Goal: Task Accomplishment & Management: Use online tool/utility

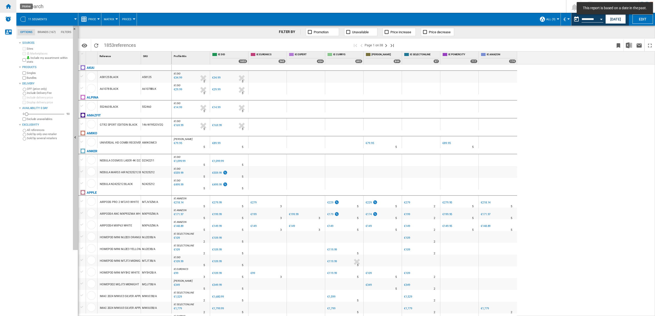
click at [12, 6] on div "Home" at bounding box center [8, 6] width 16 height 13
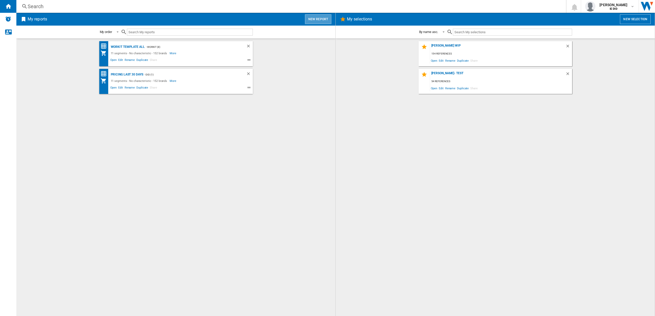
click at [322, 20] on button "New report" at bounding box center [318, 19] width 26 height 10
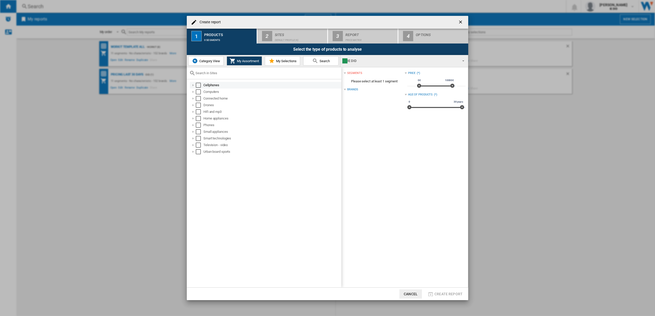
click at [198, 85] on div "Select" at bounding box center [198, 85] width 5 height 5
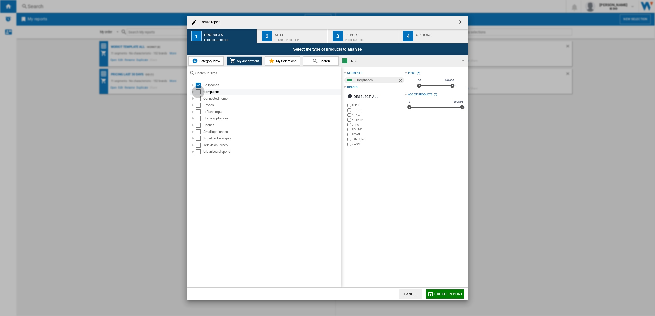
click at [198, 93] on div "Select" at bounding box center [198, 91] width 5 height 5
drag, startPoint x: 198, startPoint y: 97, endPoint x: 199, endPoint y: 100, distance: 2.9
click at [198, 97] on div "Select" at bounding box center [198, 98] width 5 height 5
drag, startPoint x: 199, startPoint y: 103, endPoint x: 199, endPoint y: 109, distance: 5.4
click at [199, 104] on div "Select" at bounding box center [198, 105] width 5 height 5
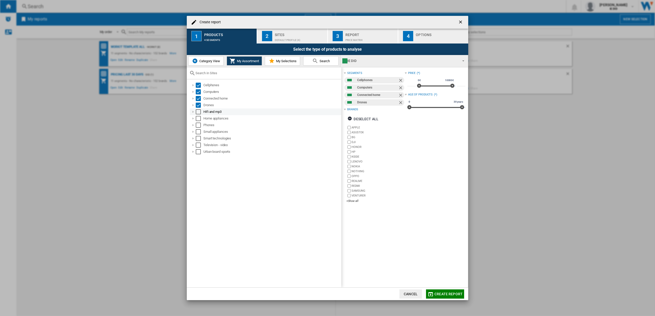
drag, startPoint x: 199, startPoint y: 110, endPoint x: 198, endPoint y: 114, distance: 4.4
click at [199, 110] on div "Select" at bounding box center [198, 111] width 5 height 5
drag, startPoint x: 198, startPoint y: 118, endPoint x: 198, endPoint y: 121, distance: 2.8
click at [198, 118] on div "Select" at bounding box center [198, 118] width 5 height 5
drag, startPoint x: 197, startPoint y: 124, endPoint x: 198, endPoint y: 129, distance: 5.2
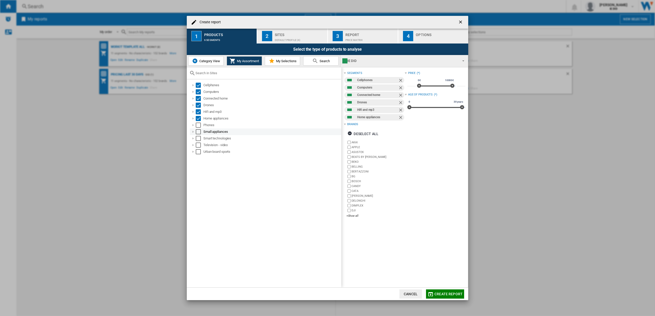
click at [197, 124] on div "Select" at bounding box center [198, 125] width 5 height 5
drag, startPoint x: 198, startPoint y: 130, endPoint x: 199, endPoint y: 133, distance: 2.6
click at [198, 130] on div "Select" at bounding box center [198, 131] width 5 height 5
drag, startPoint x: 198, startPoint y: 137, endPoint x: 198, endPoint y: 140, distance: 3.1
click at [198, 137] on div "Select" at bounding box center [198, 138] width 5 height 5
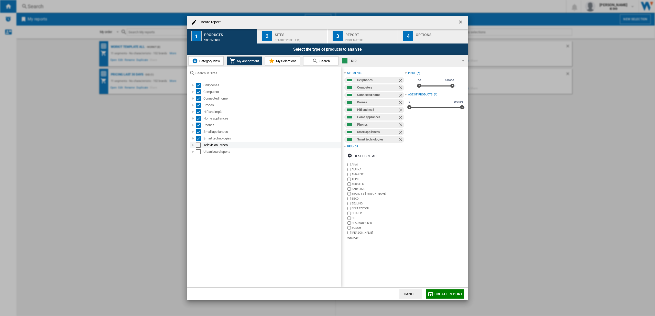
drag, startPoint x: 198, startPoint y: 142, endPoint x: 198, endPoint y: 146, distance: 4.9
click at [198, 142] on div "Television - video" at bounding box center [266, 145] width 152 height 7
click at [198, 152] on div "Select" at bounding box center [198, 151] width 5 height 5
drag, startPoint x: 199, startPoint y: 146, endPoint x: 208, endPoint y: 135, distance: 13.5
click at [200, 146] on div "Select" at bounding box center [198, 145] width 5 height 5
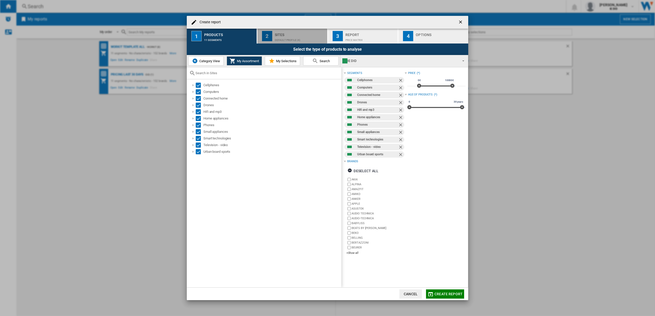
click at [292, 36] on div "Default profile (4)" at bounding box center [300, 38] width 50 height 5
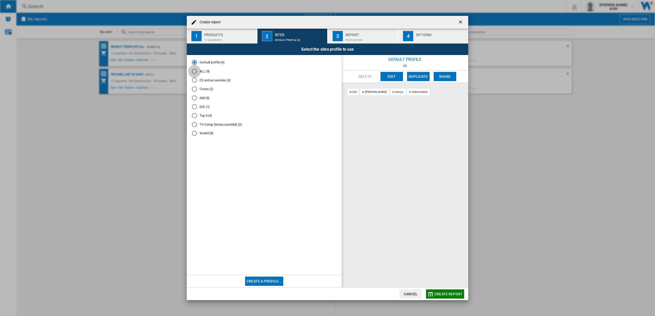
click at [196, 72] on div "ALL (9)" at bounding box center [194, 71] width 5 height 5
click at [450, 295] on span "Create report" at bounding box center [449, 294] width 28 height 4
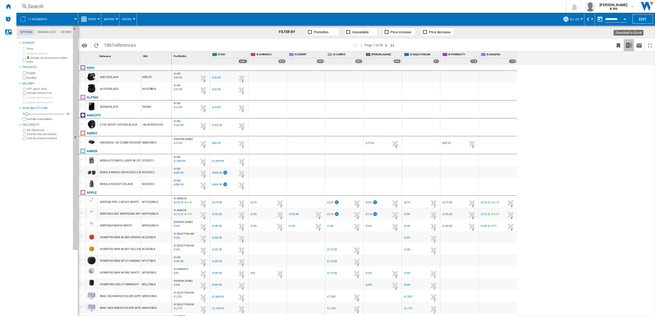
click at [629, 45] on img "Download in Excel" at bounding box center [629, 45] width 6 height 6
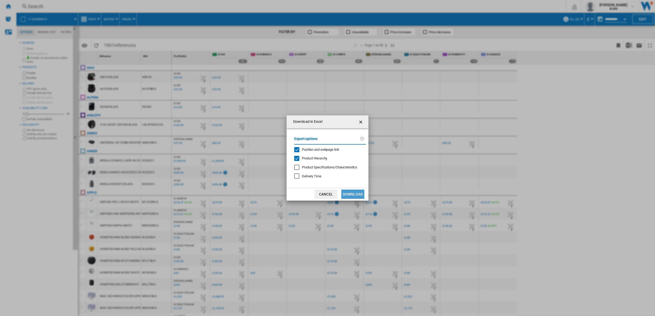
click at [356, 193] on button "Download" at bounding box center [352, 194] width 23 height 9
